Goal: Transaction & Acquisition: Purchase product/service

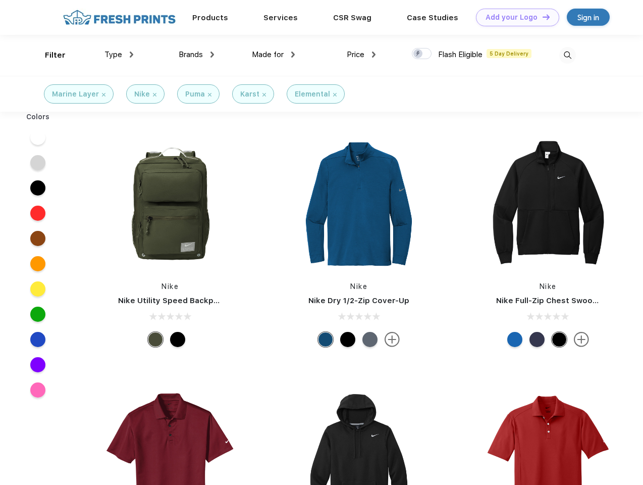
click at [514, 17] on link "Add your Logo Design Tool" at bounding box center [517, 18] width 83 height 18
click at [0, 0] on div "Design Tool" at bounding box center [0, 0] width 0 height 0
click at [542, 17] on link "Add your Logo Design Tool" at bounding box center [517, 18] width 83 height 18
click at [48, 55] on div "Filter" at bounding box center [55, 55] width 21 height 12
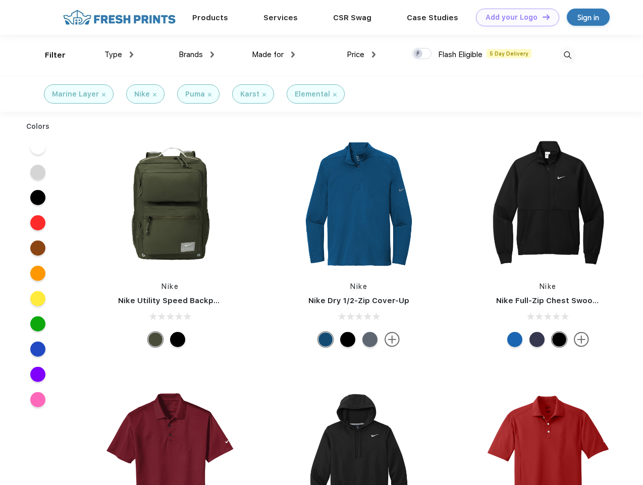
click at [119, 55] on span "Type" at bounding box center [113, 54] width 18 height 9
click at [196, 55] on span "Brands" at bounding box center [191, 54] width 24 height 9
click at [274, 55] on span "Made for" at bounding box center [268, 54] width 32 height 9
click at [361, 55] on span "Price" at bounding box center [356, 54] width 18 height 9
click at [422, 54] on div at bounding box center [422, 53] width 20 height 11
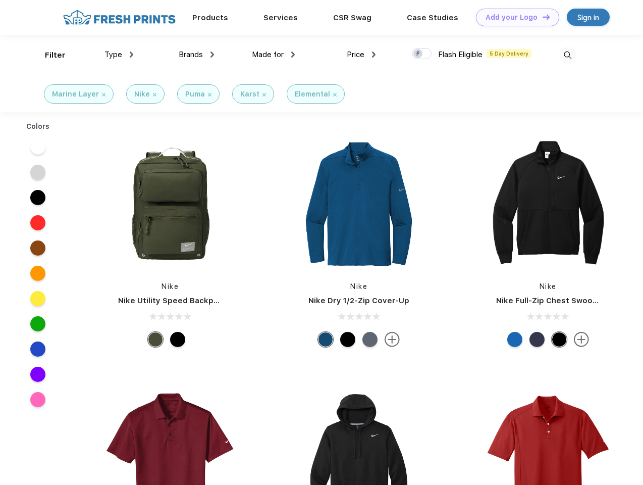
click at [418, 54] on input "checkbox" at bounding box center [415, 50] width 7 height 7
click at [567, 55] on img at bounding box center [567, 55] width 17 height 17
